Goal: Transaction & Acquisition: Purchase product/service

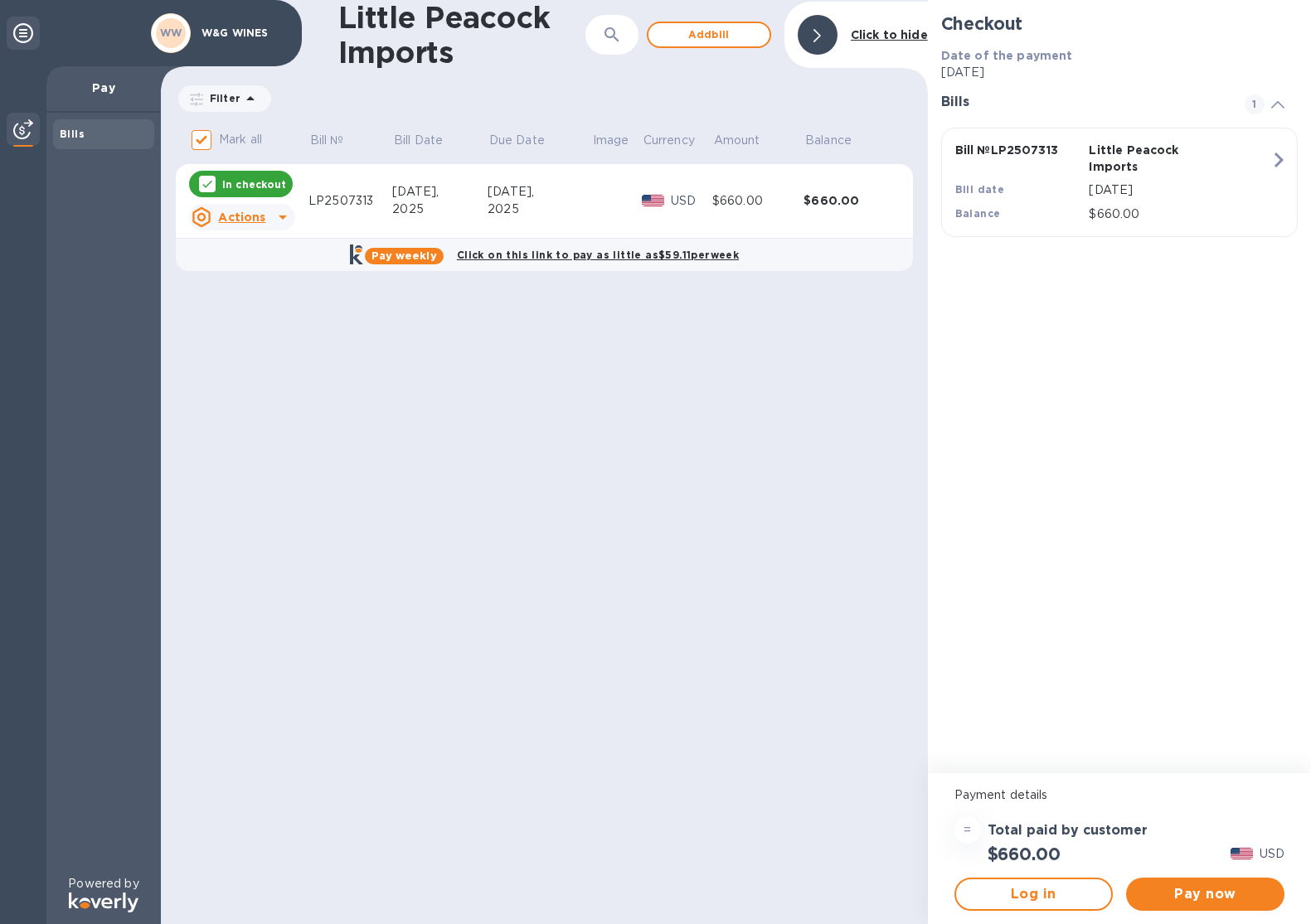
click at [273, 215] on icon at bounding box center [283, 217] width 20 height 20
click at [431, 337] on div at bounding box center [655, 462] width 1311 height 924
click at [1218, 898] on span "Pay now" at bounding box center [1205, 894] width 132 height 20
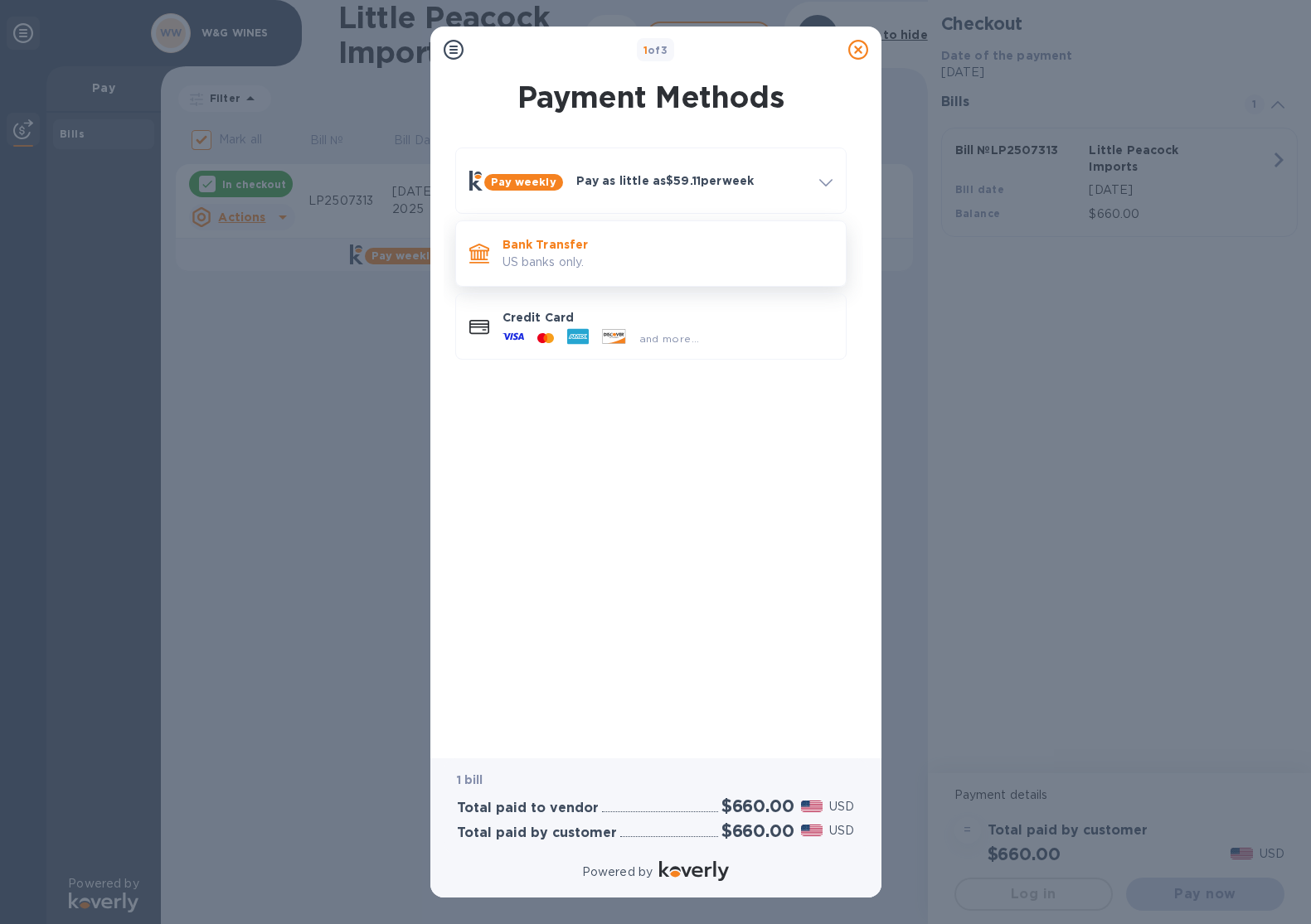
click at [588, 259] on p "US banks only." at bounding box center [667, 262] width 330 height 18
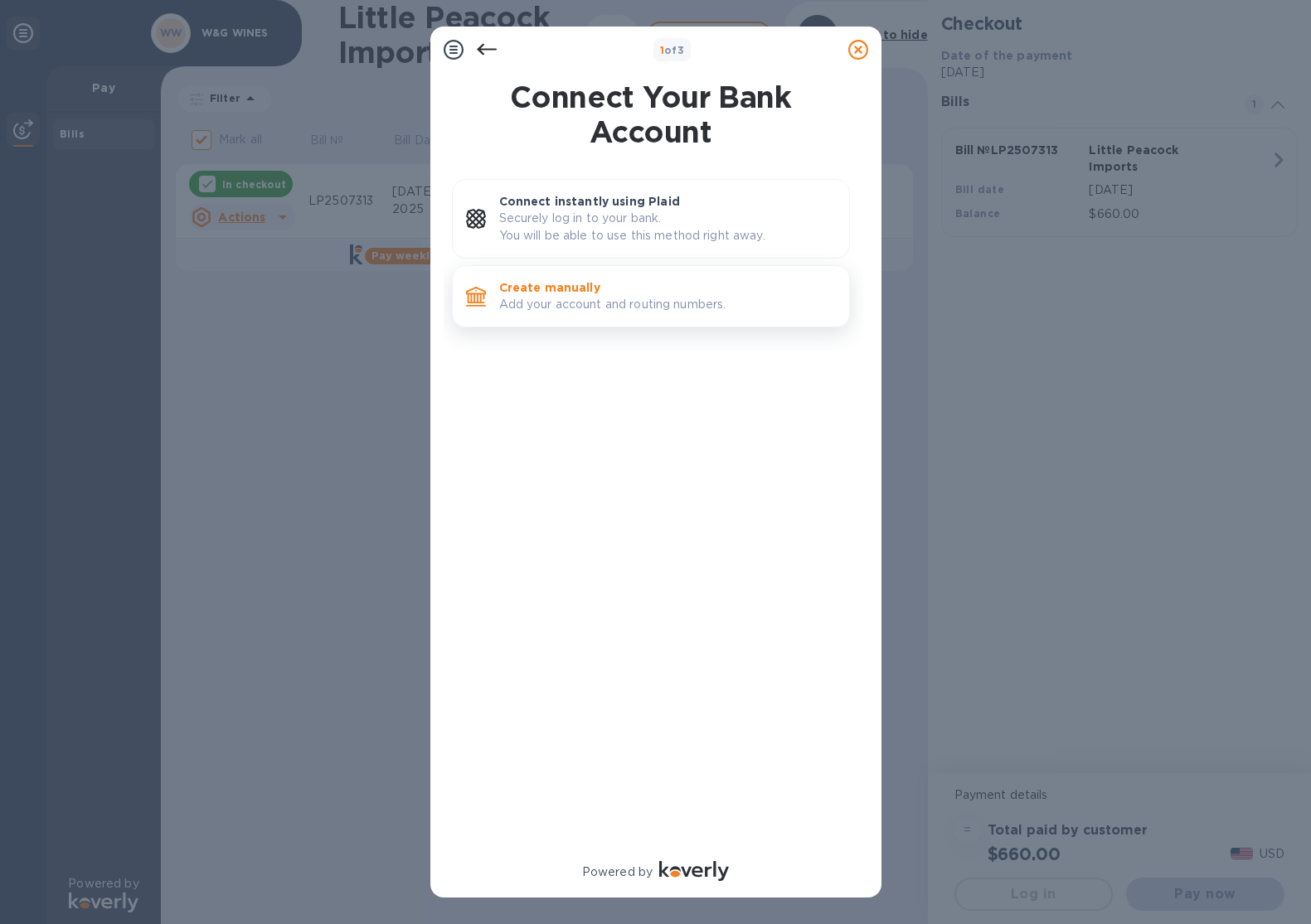
click at [592, 303] on p "Add your account and routing numbers." at bounding box center [667, 305] width 337 height 18
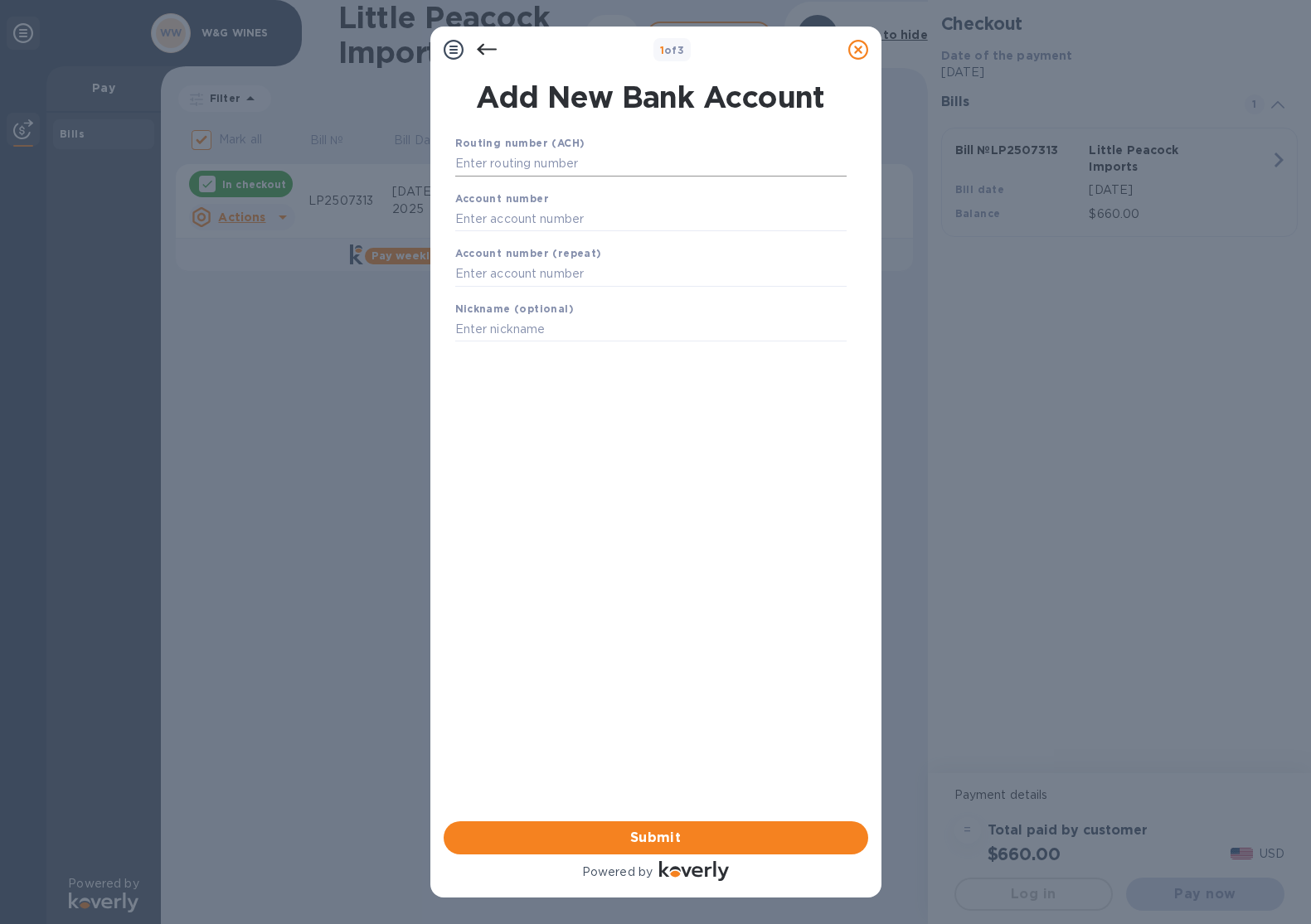
click at [569, 167] on input "text" at bounding box center [651, 164] width 391 height 25
type input "021000021"
click at [503, 237] on input "text" at bounding box center [651, 240] width 391 height 25
type input "862986858"
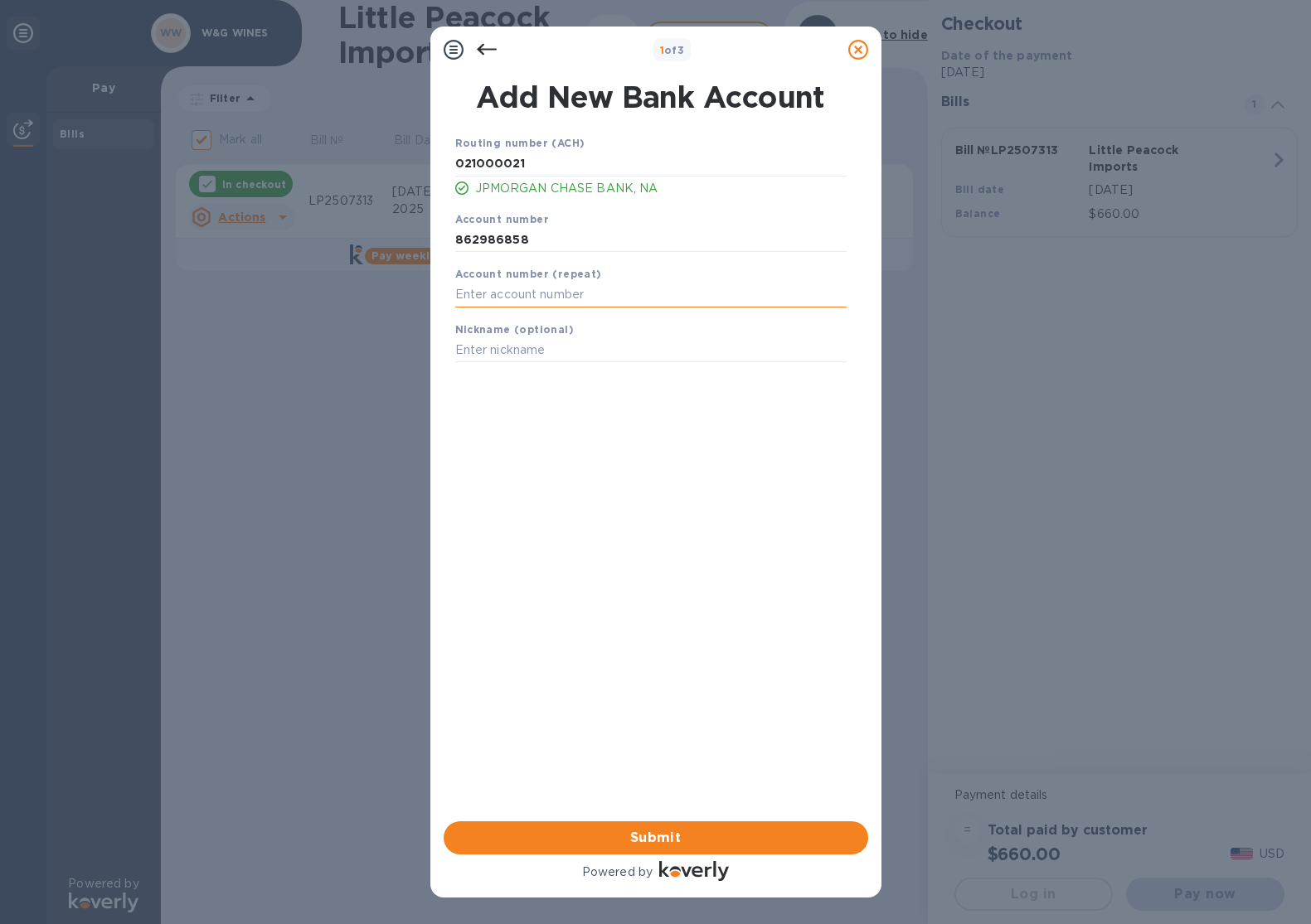
click at [488, 294] on input "text" at bounding box center [651, 295] width 391 height 25
type input "862986858"
click at [678, 837] on span "Submit" at bounding box center [656, 838] width 398 height 20
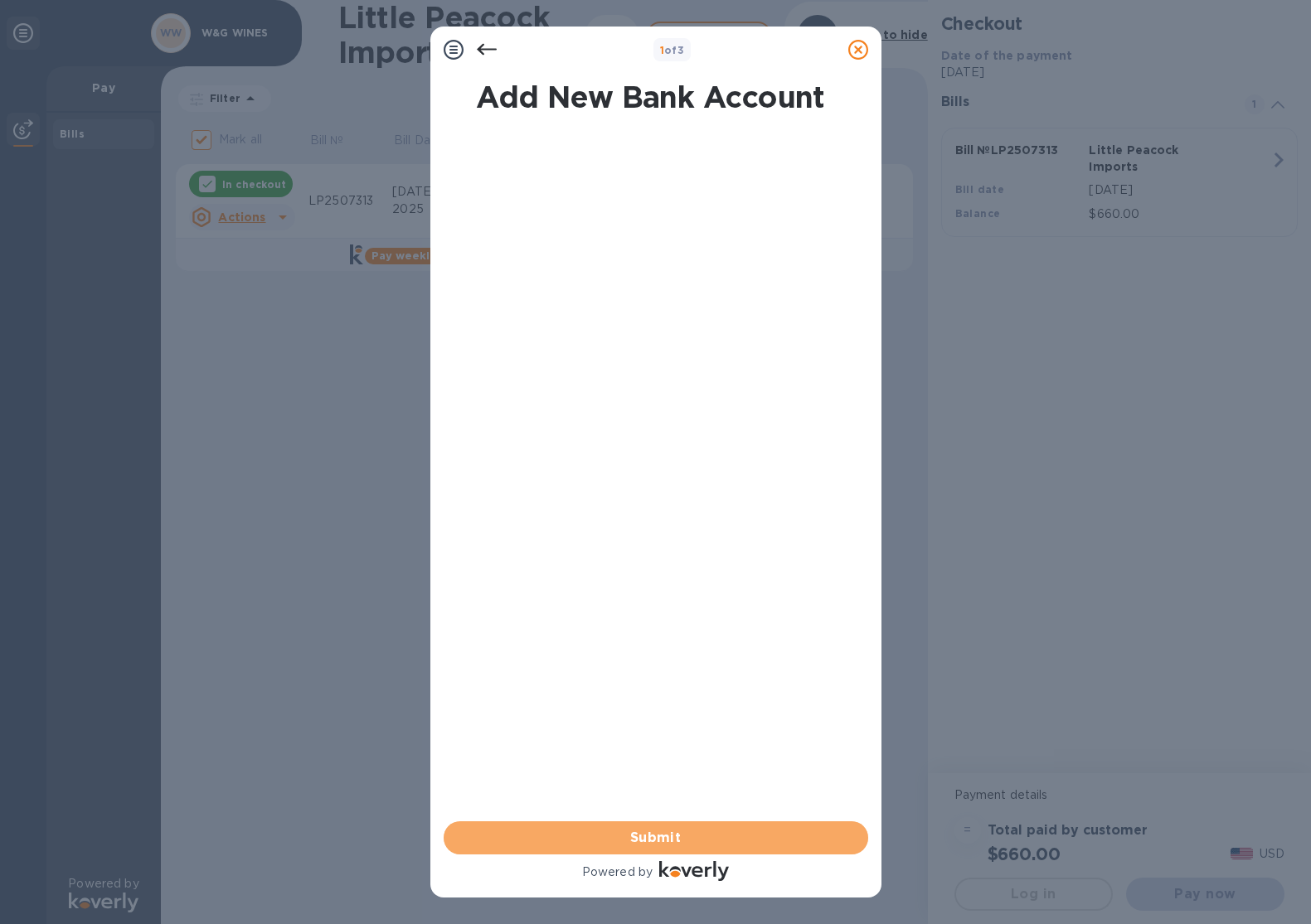
click at [661, 839] on span "Submit" at bounding box center [656, 838] width 398 height 20
